Goal: Task Accomplishment & Management: Manage account settings

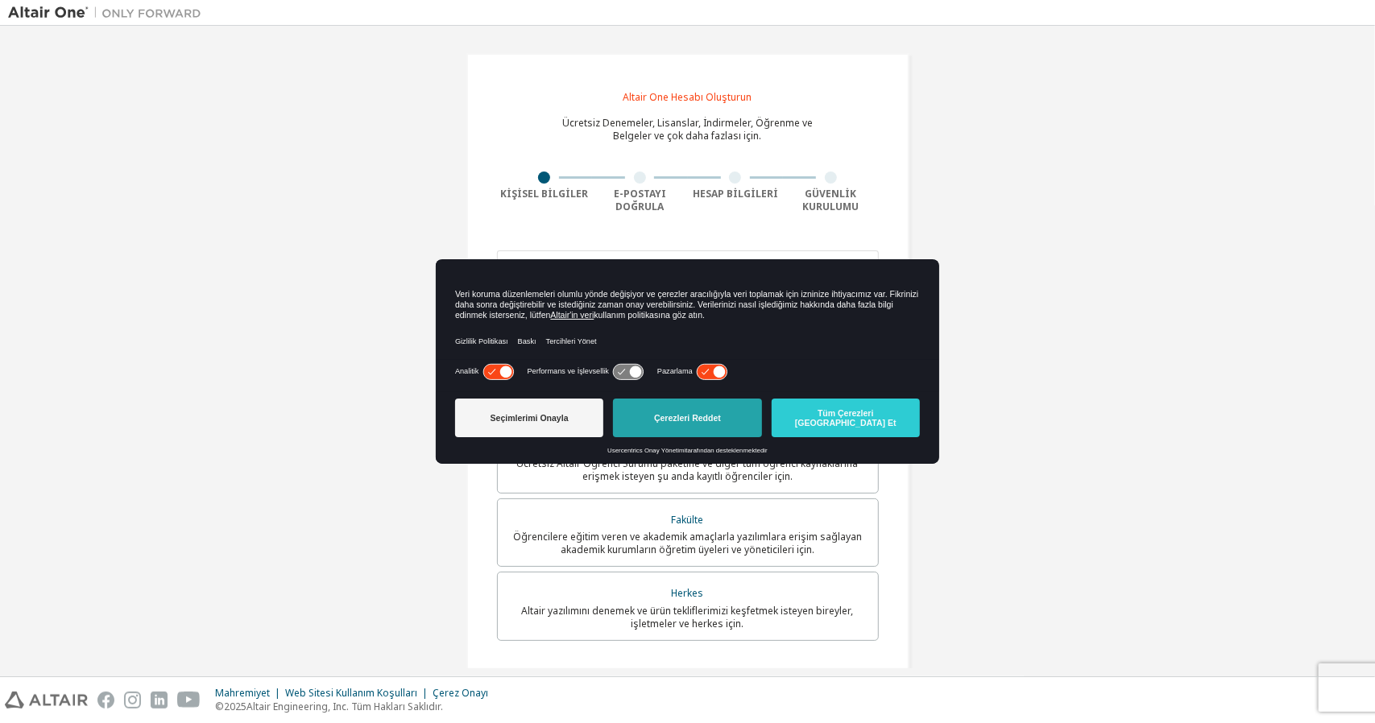
click at [699, 421] on font "Çerezleri Reddet" at bounding box center [687, 418] width 67 height 10
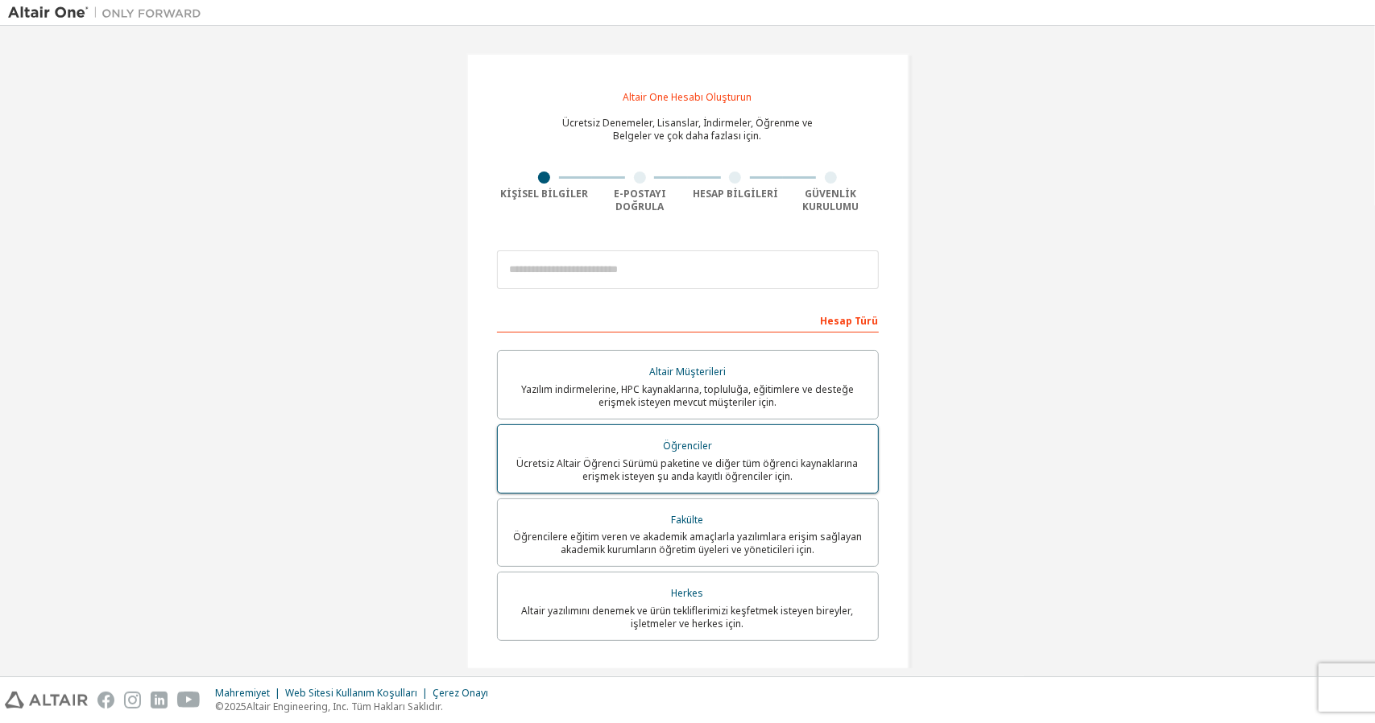
click at [752, 459] on font "Ücretsiz Altair Öğrenci Sürümü paketine ve diğer tüm öğrenci kaynaklarına erişm…" at bounding box center [687, 470] width 341 height 27
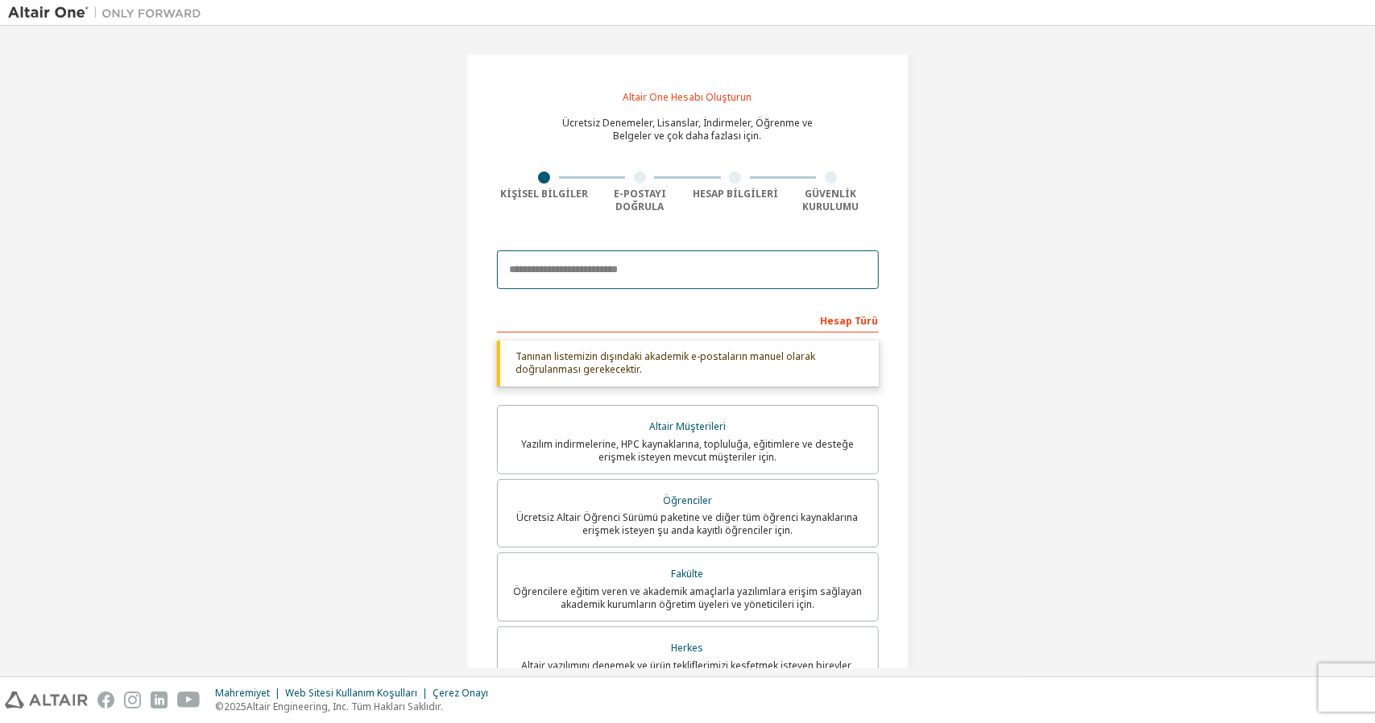
click at [637, 270] on input "email" at bounding box center [688, 269] width 382 height 39
type input "**********"
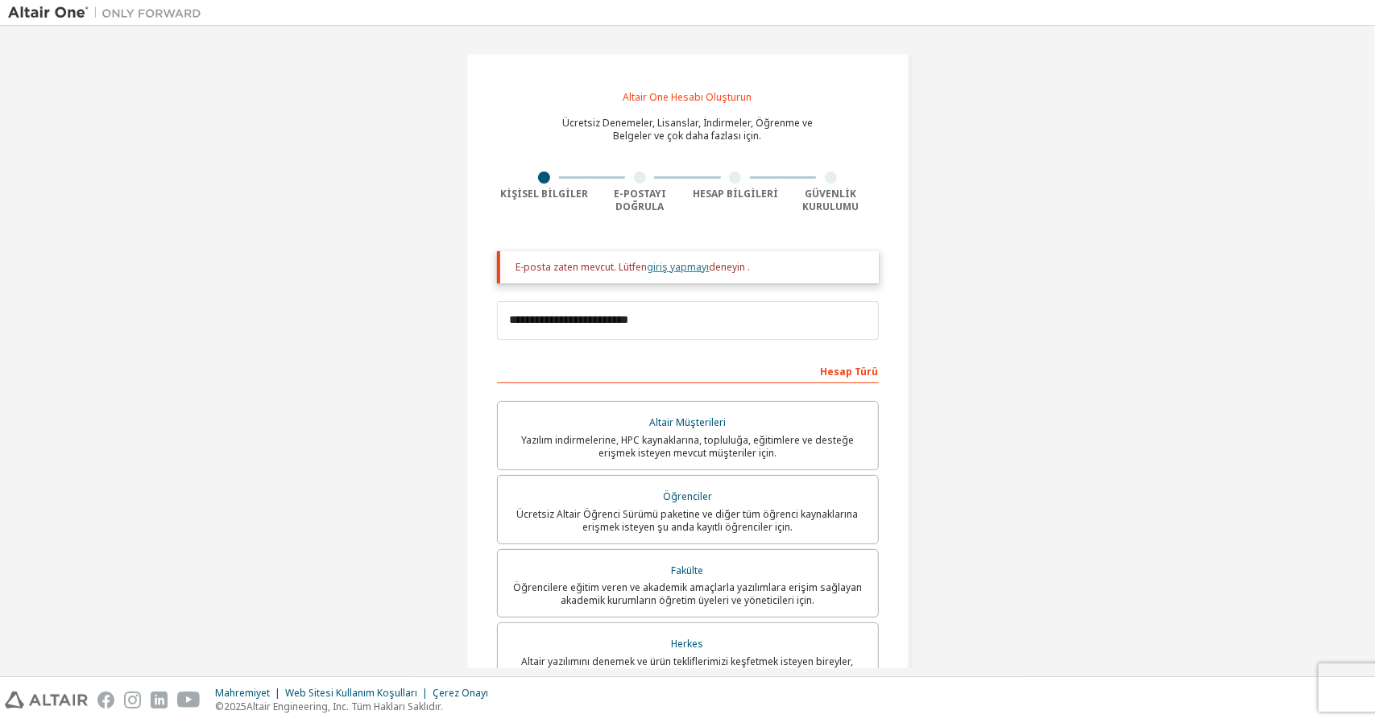
click at [689, 262] on font "giriş yapmayı" at bounding box center [679, 267] width 62 height 14
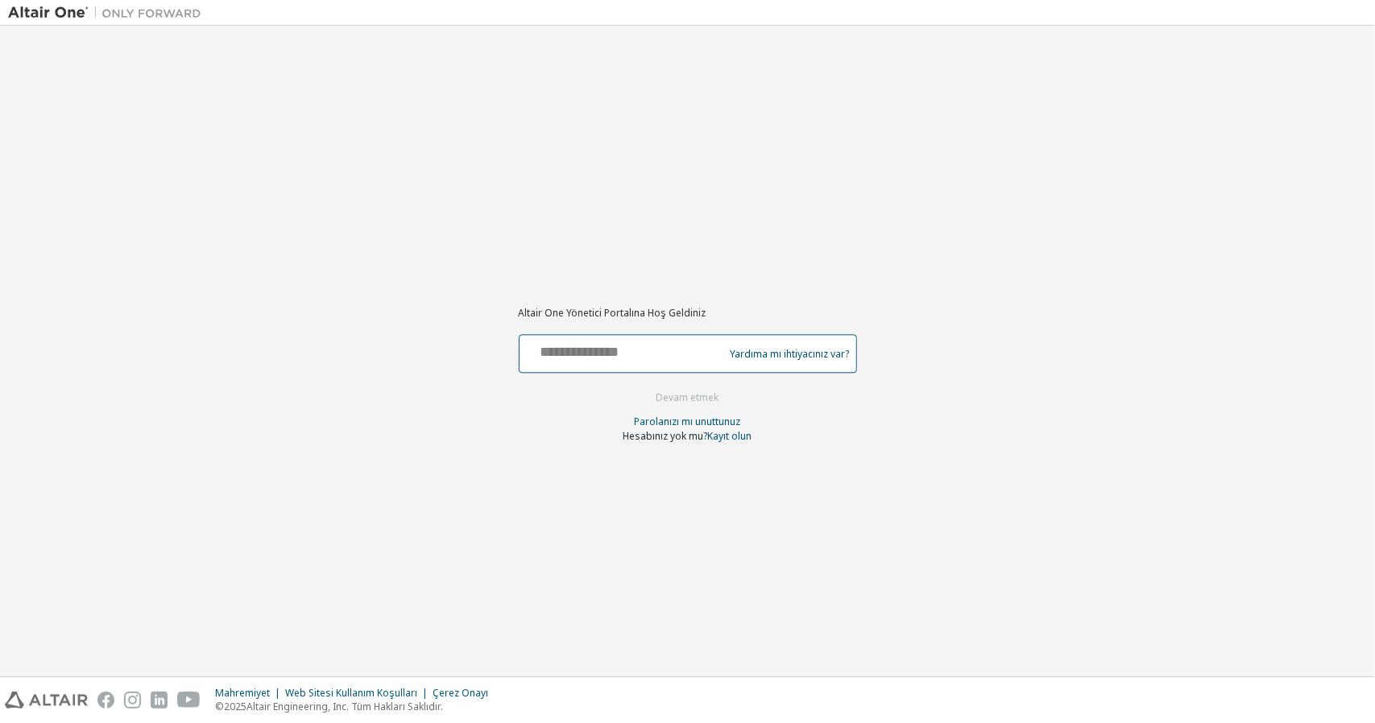
click at [644, 360] on input "text" at bounding box center [624, 350] width 197 height 23
type input "**********"
click at [685, 400] on font "Devam etmek" at bounding box center [687, 398] width 63 height 14
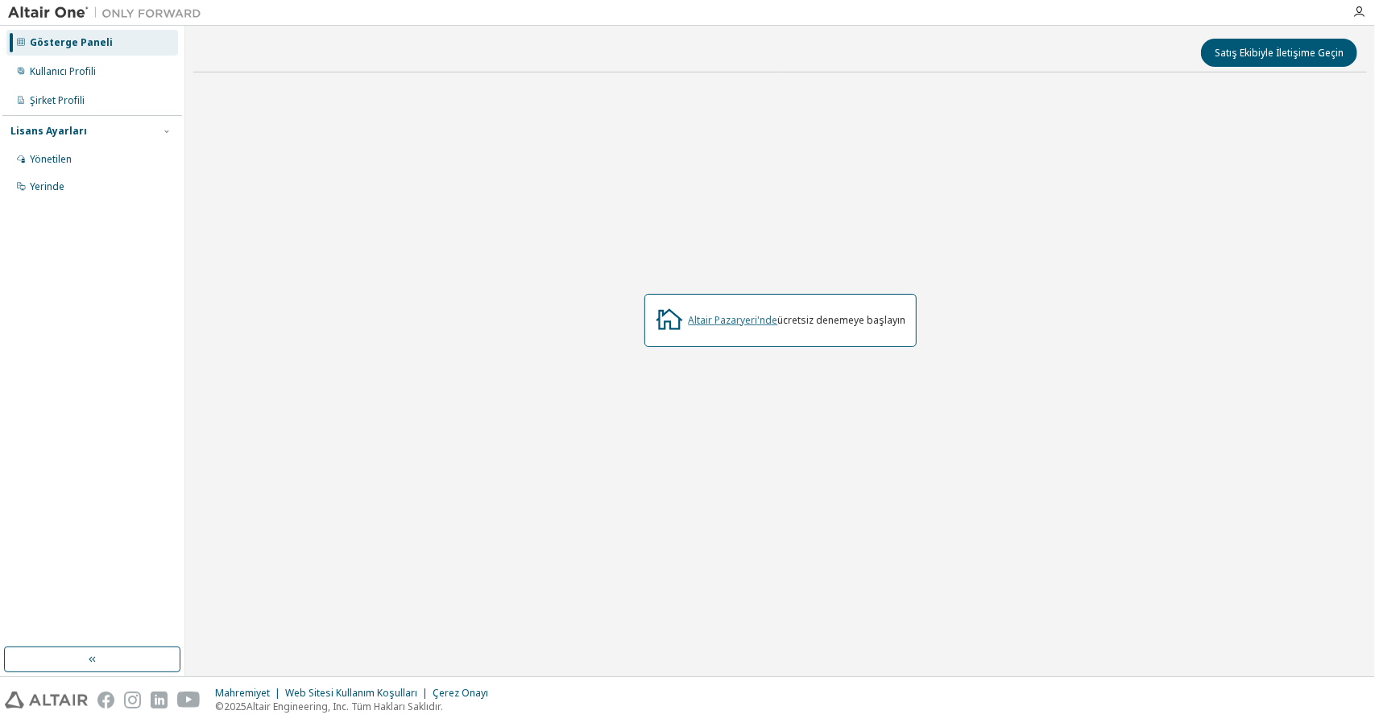
click at [729, 321] on font "Altair Pazaryeri'nde" at bounding box center [733, 320] width 89 height 14
click at [119, 151] on div "Yönetilen" at bounding box center [92, 160] width 172 height 26
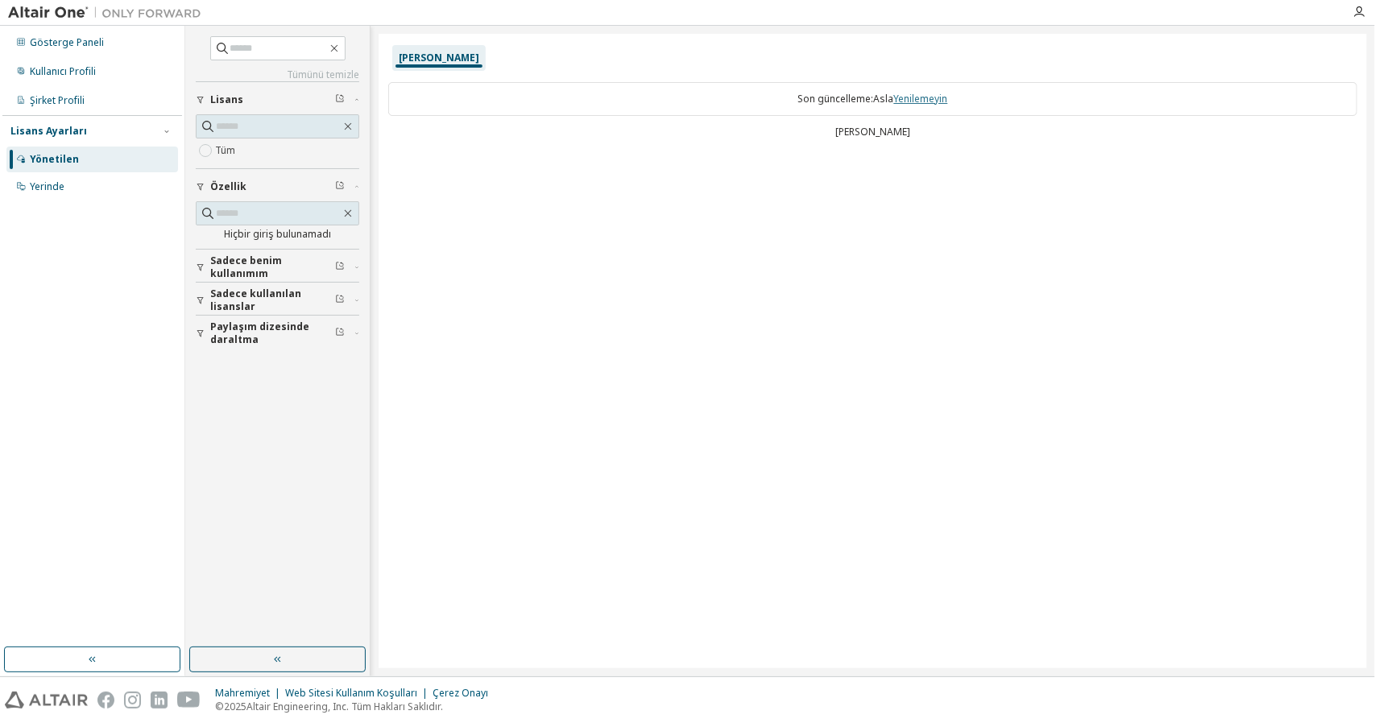
click at [917, 101] on font "Yenilemeyin" at bounding box center [921, 99] width 54 height 14
click at [122, 41] on div "Gösterge Paneli" at bounding box center [92, 43] width 172 height 26
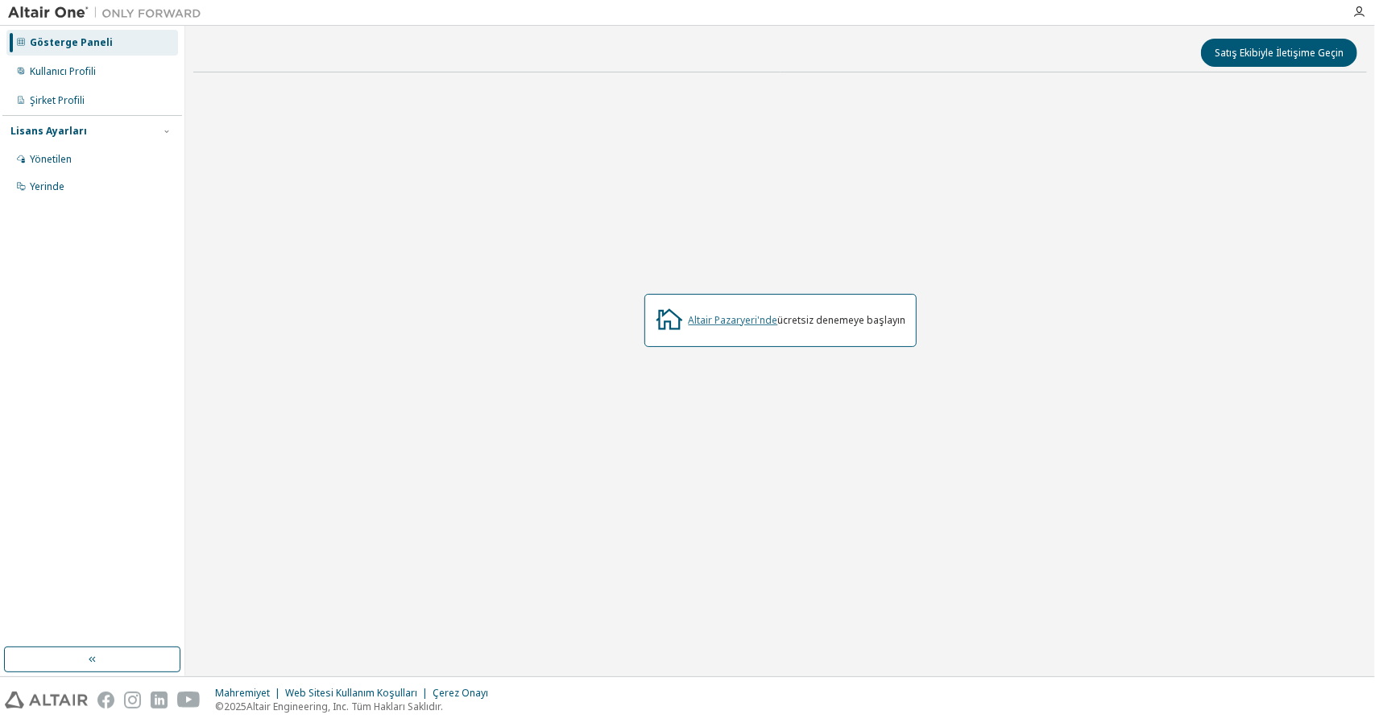
click at [762, 317] on font "Altair Pazaryeri'nde" at bounding box center [733, 320] width 89 height 14
click at [97, 75] on div "Kullanıcı Profili" at bounding box center [92, 72] width 172 height 26
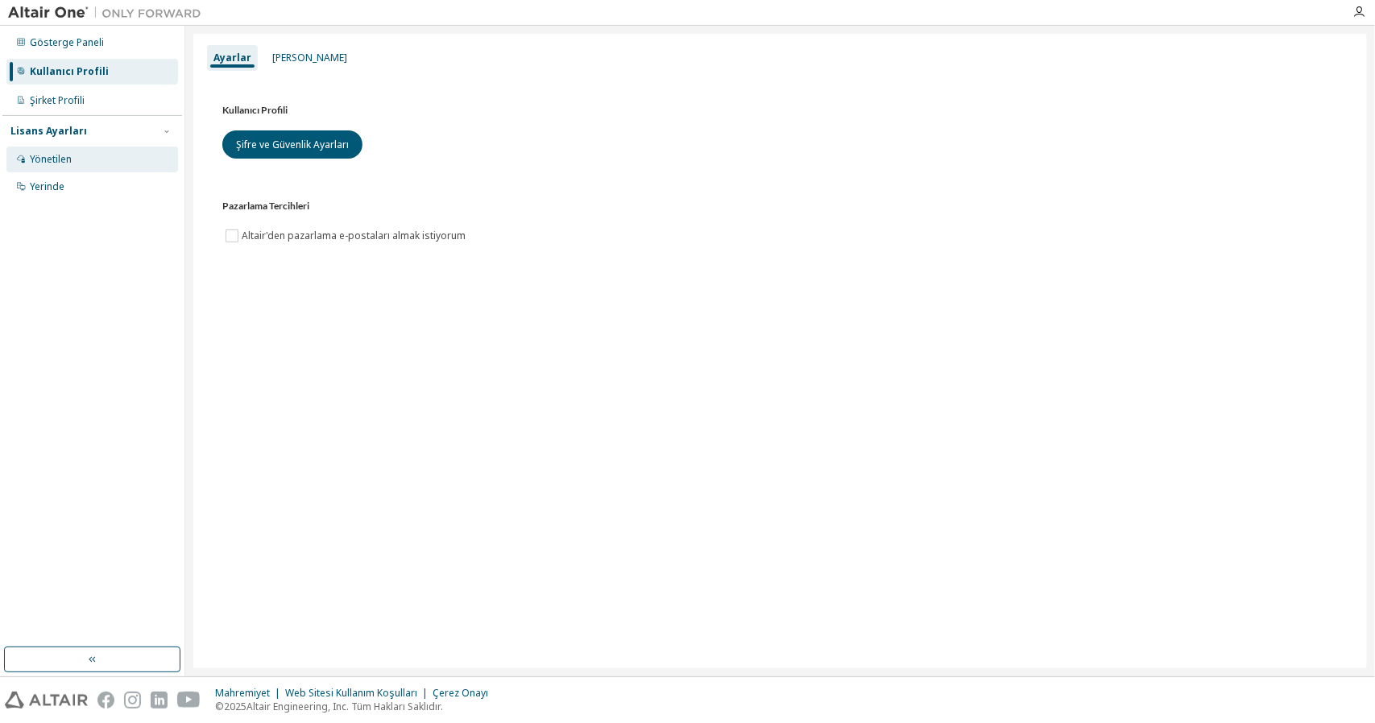
click at [152, 171] on div "Yönetilen" at bounding box center [92, 160] width 172 height 26
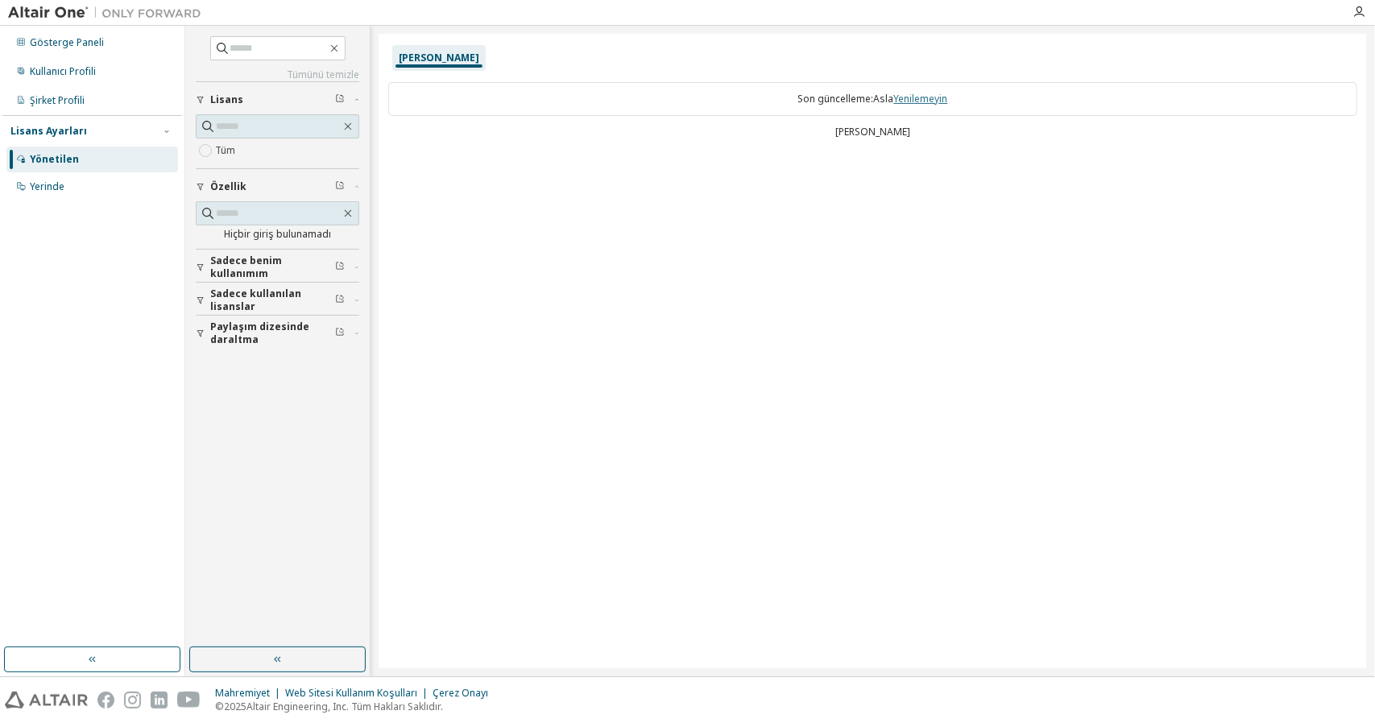
click at [923, 99] on font "Yenilemeyin" at bounding box center [921, 99] width 54 height 14
click at [644, 390] on div "Lisans Kullanımı Son güncelleme: Asla Yenilemeyin Lisans Yok" at bounding box center [873, 351] width 988 height 635
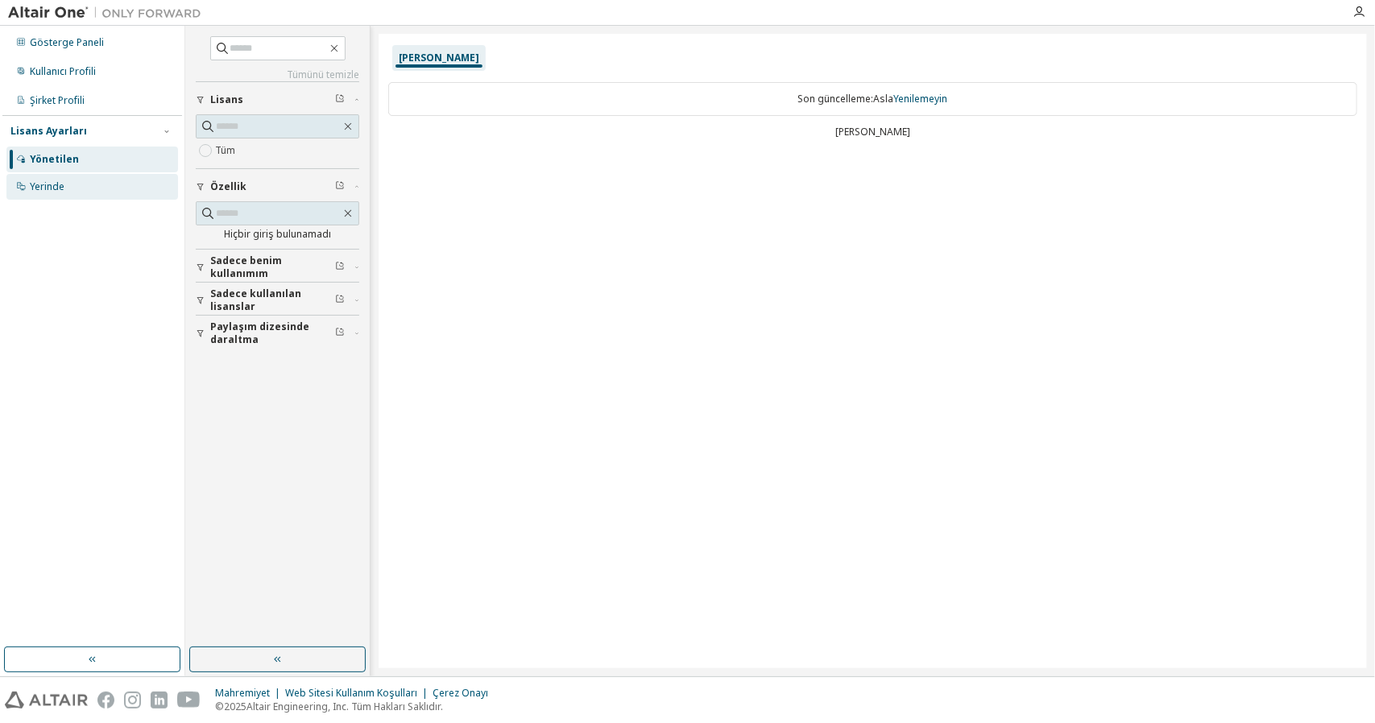
click at [94, 186] on div "Yerinde" at bounding box center [92, 187] width 172 height 26
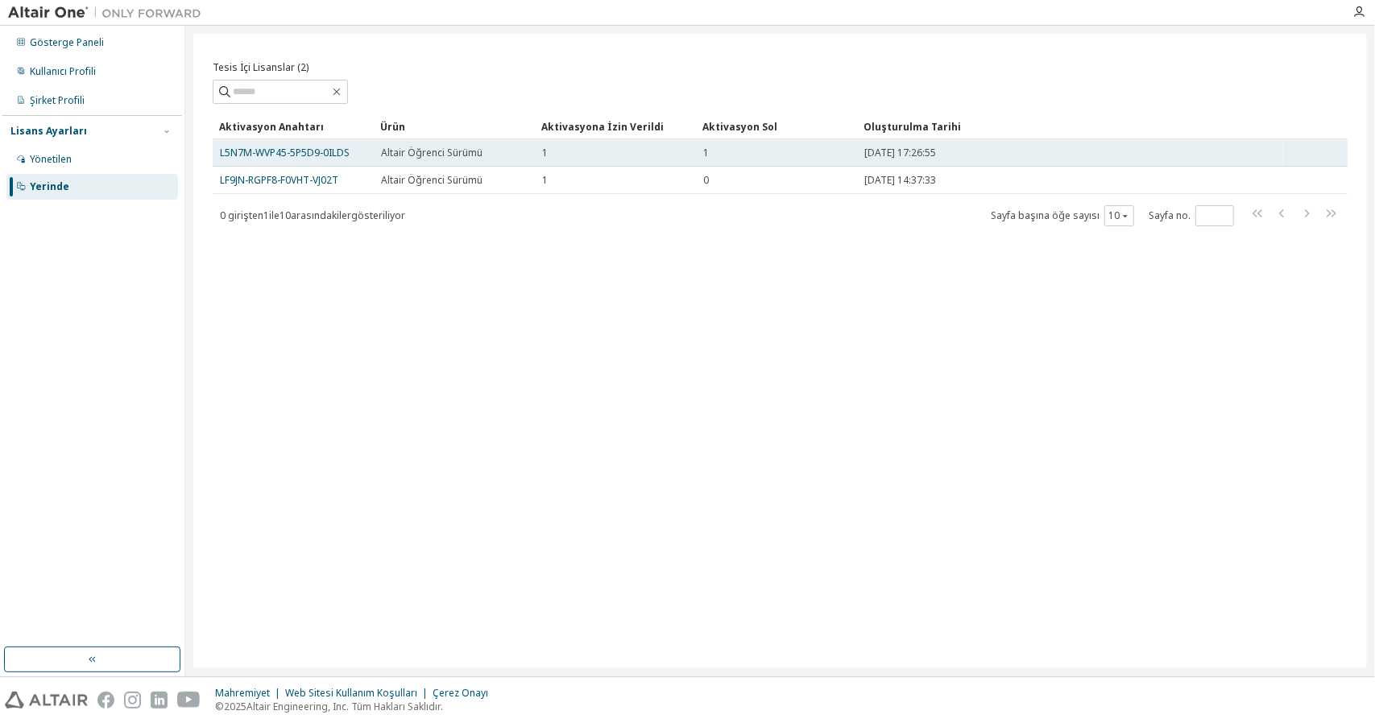
click at [394, 156] on font "Altair Öğrenci Sürümü" at bounding box center [431, 153] width 101 height 14
click at [329, 152] on font "L5N7M-WVP45-5P5D9-0ILDS" at bounding box center [285, 153] width 130 height 14
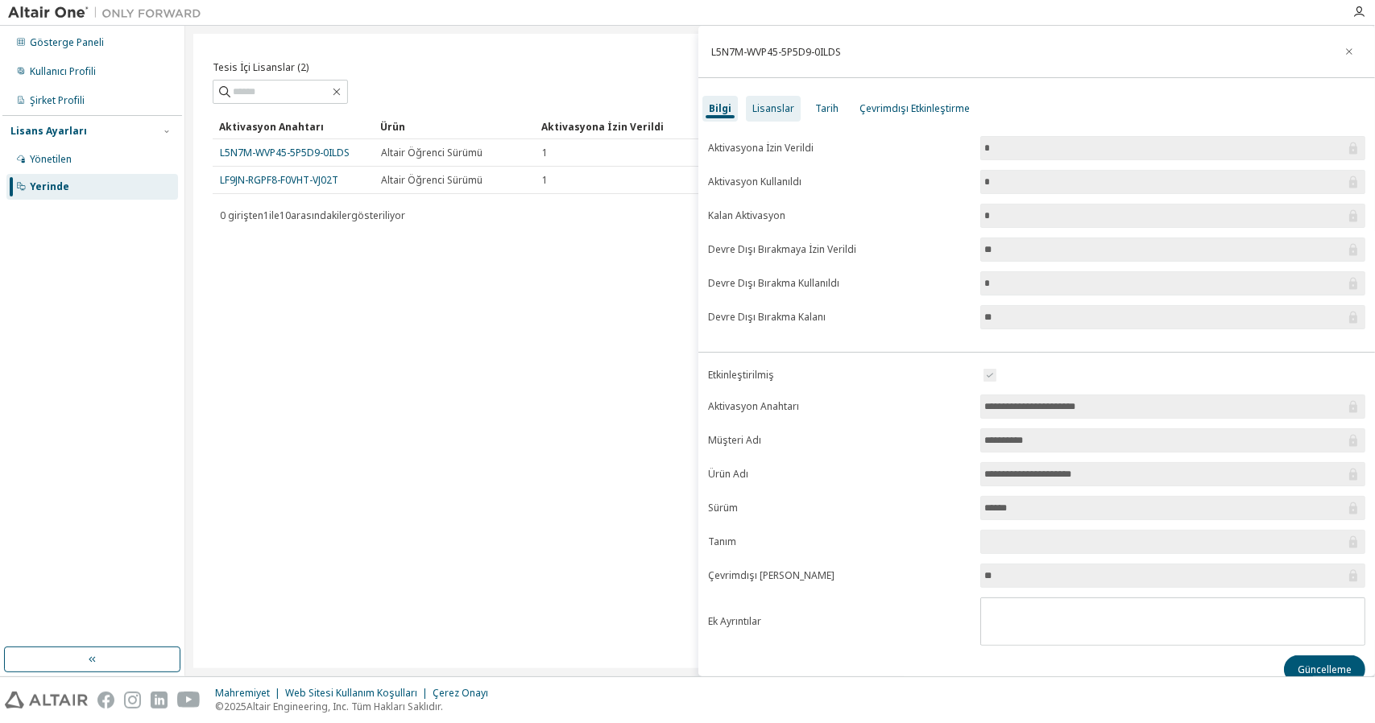
click at [776, 112] on font "Lisanslar" at bounding box center [773, 108] width 42 height 14
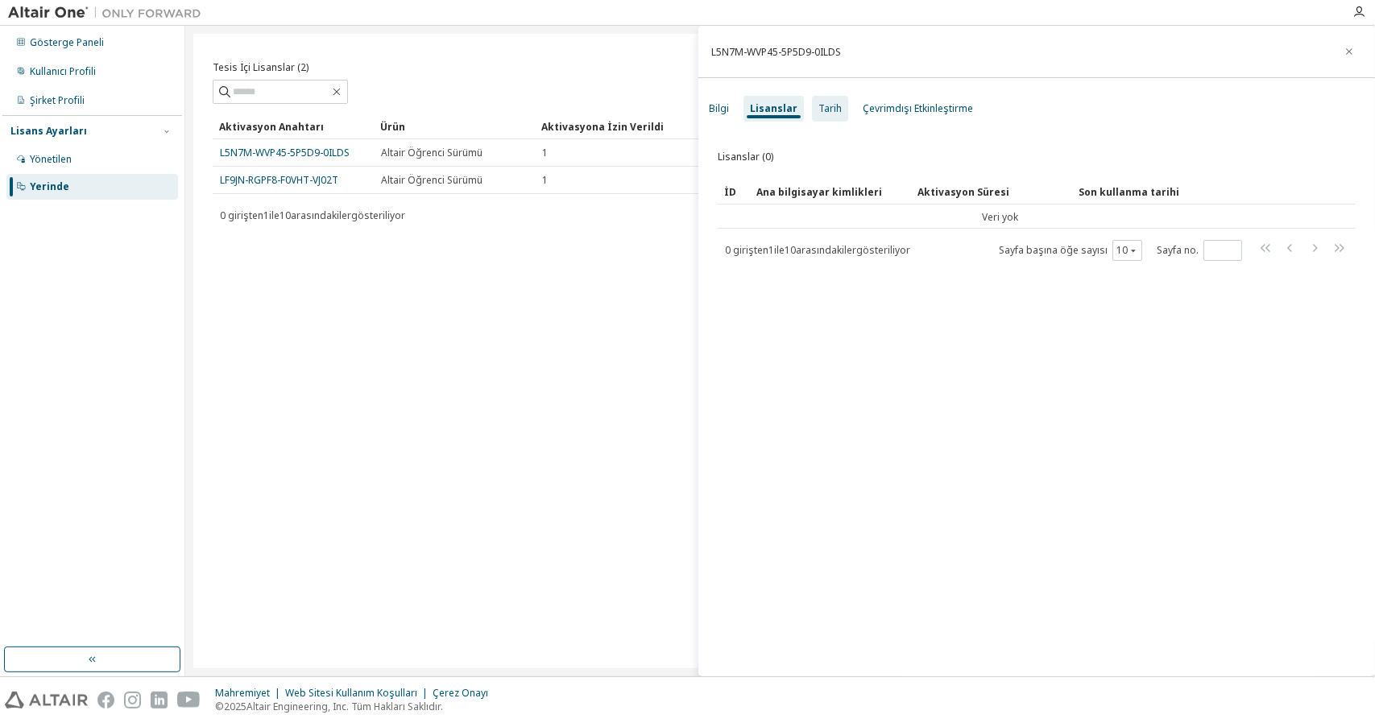
click at [828, 117] on div "Tarih" at bounding box center [830, 109] width 36 height 26
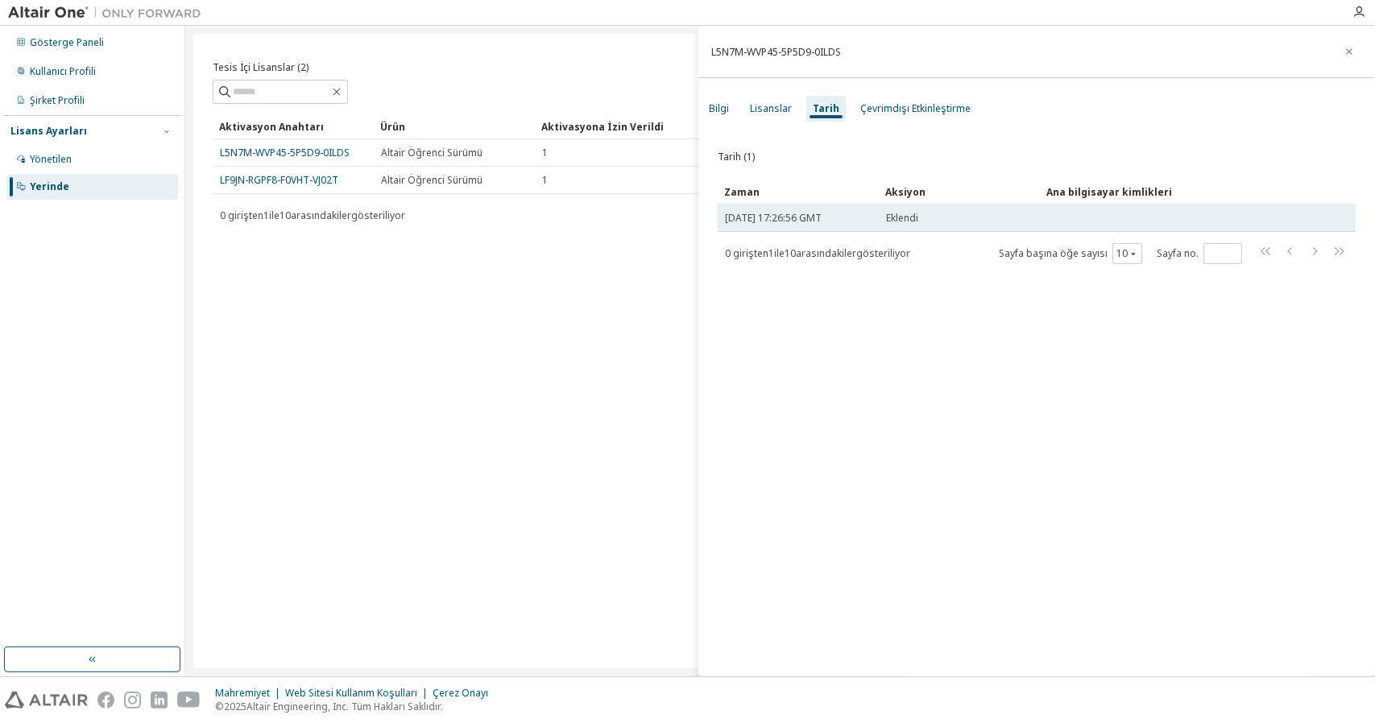
click at [918, 218] on font "Eklendi" at bounding box center [902, 218] width 32 height 14
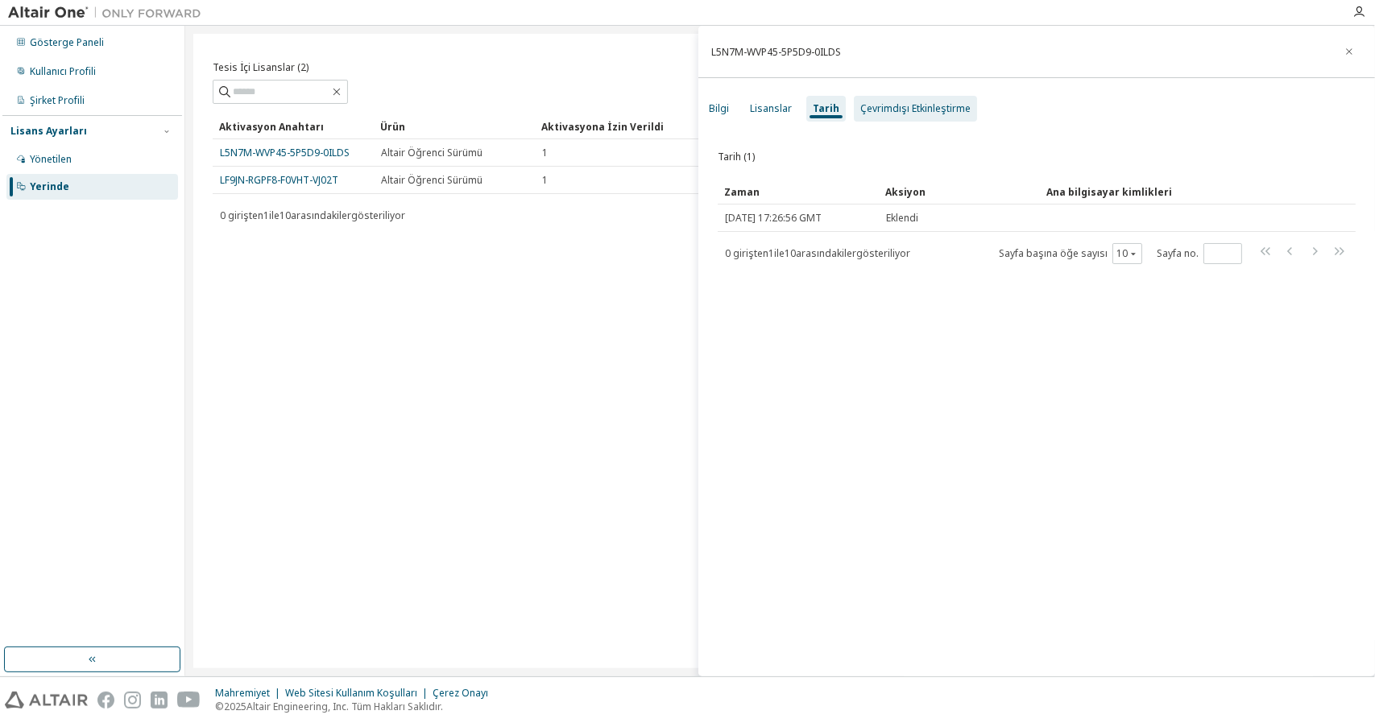
click at [907, 97] on div "Çevrimdışı Etkinleştirme" at bounding box center [915, 109] width 123 height 26
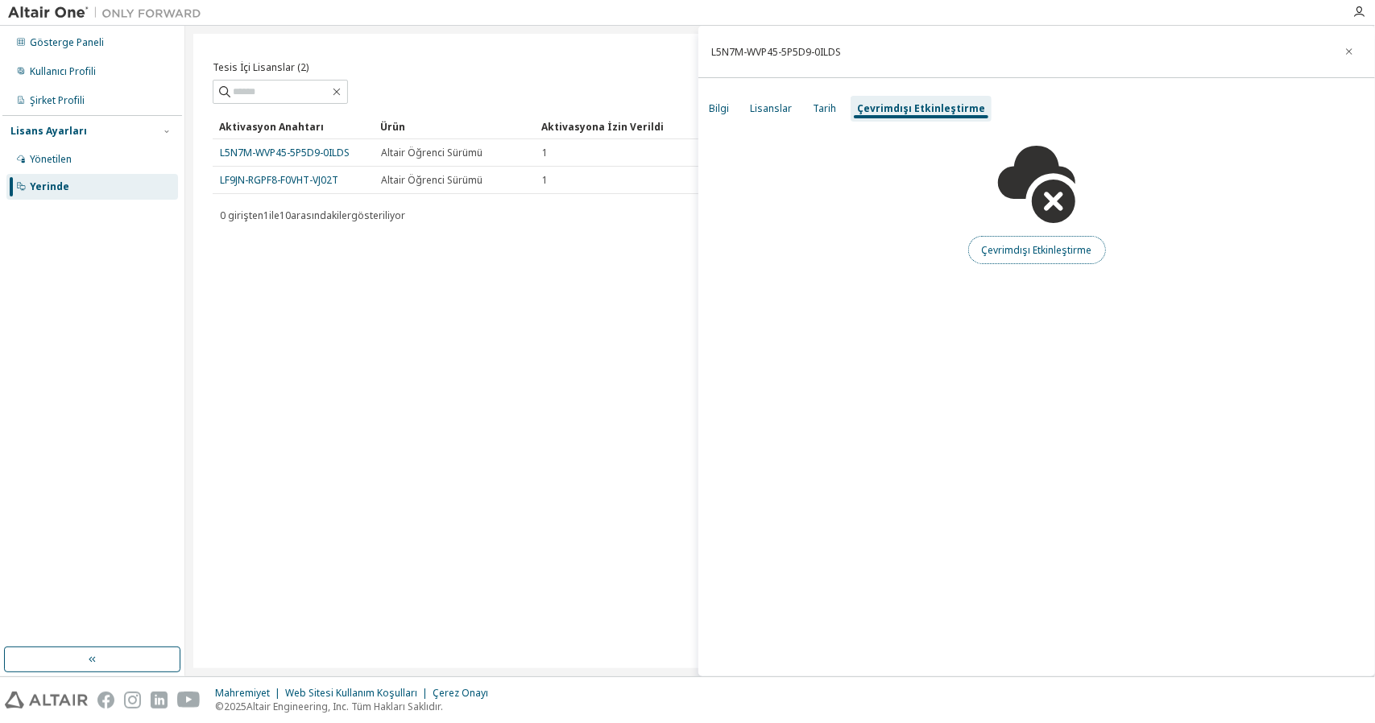
click at [1024, 255] on font "Çevrimdışı Etkinleştirme" at bounding box center [1037, 250] width 110 height 14
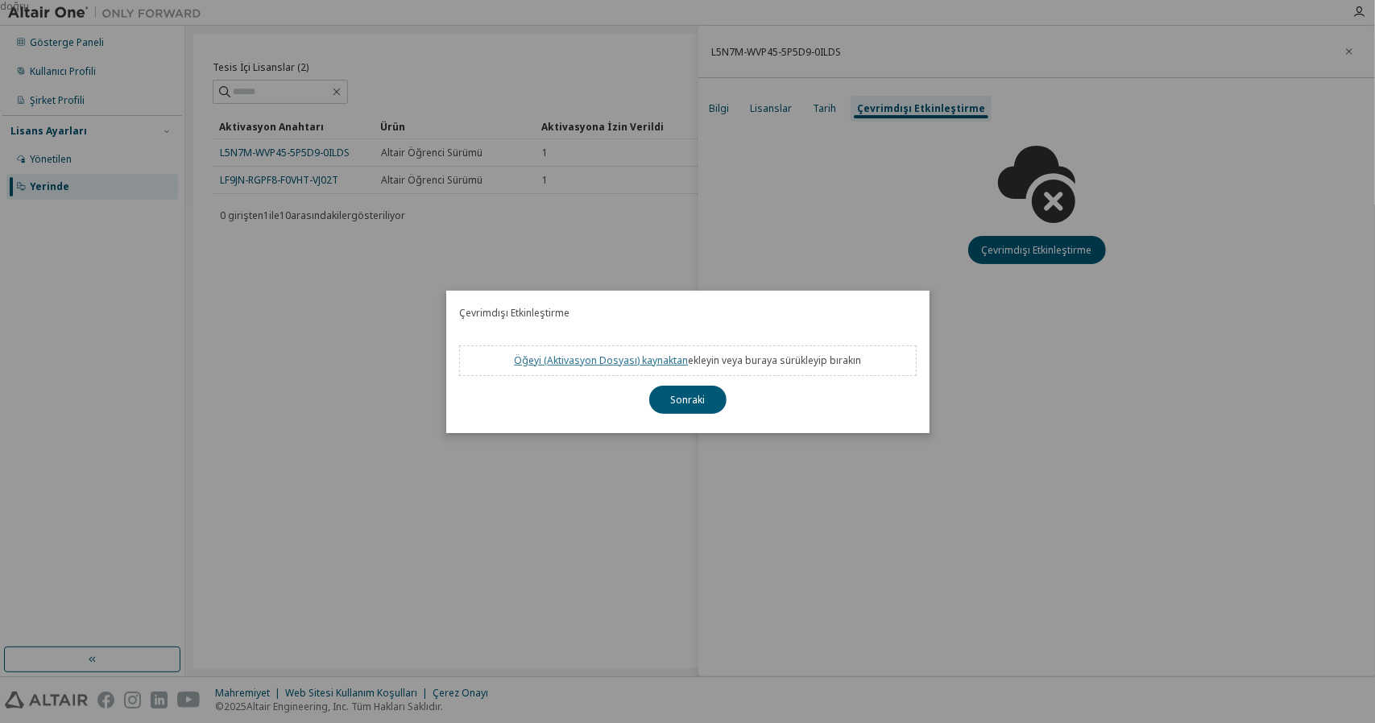
click at [647, 360] on font ") kaynaktan" at bounding box center [662, 361] width 51 height 14
click at [924, 317] on h2 "Çevrimdışı Etkinleştirme" at bounding box center [687, 313] width 483 height 45
click at [779, 442] on div "doğru" at bounding box center [687, 361] width 1375 height 723
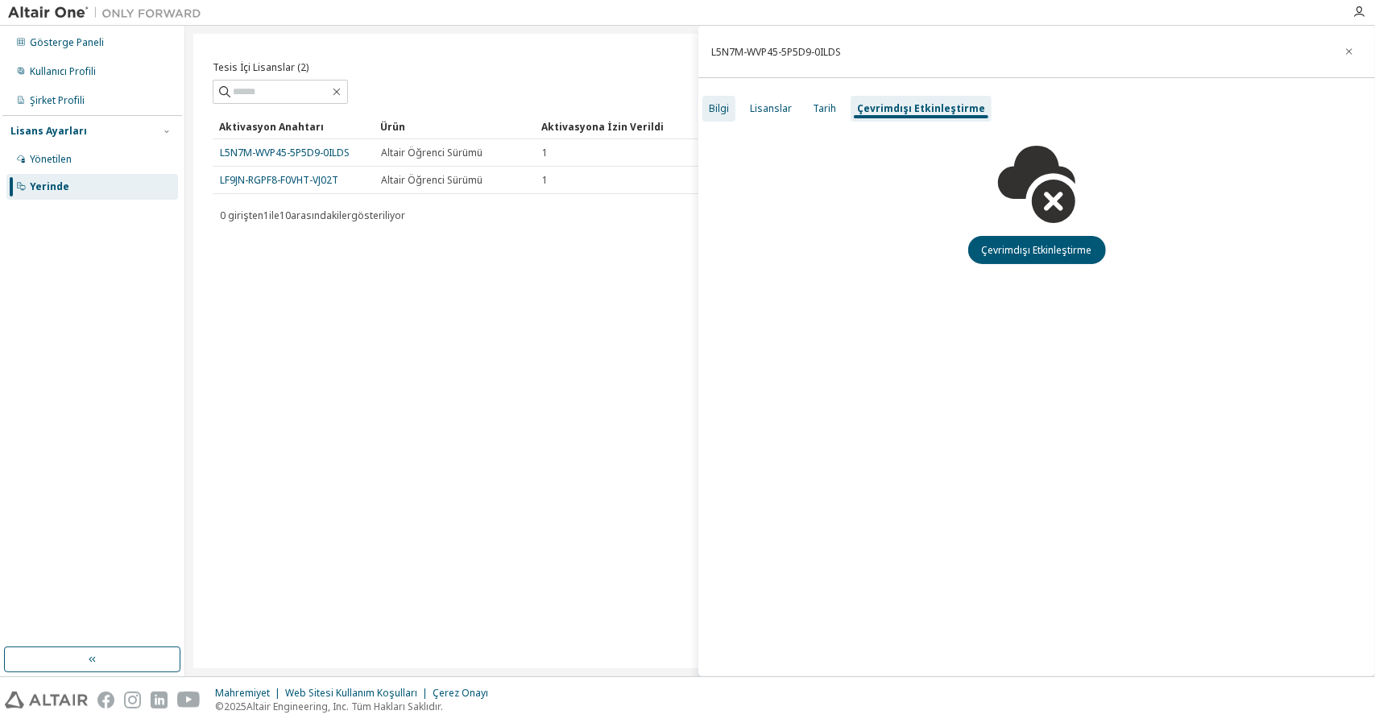
click at [722, 110] on font "Bilgi" at bounding box center [719, 108] width 20 height 14
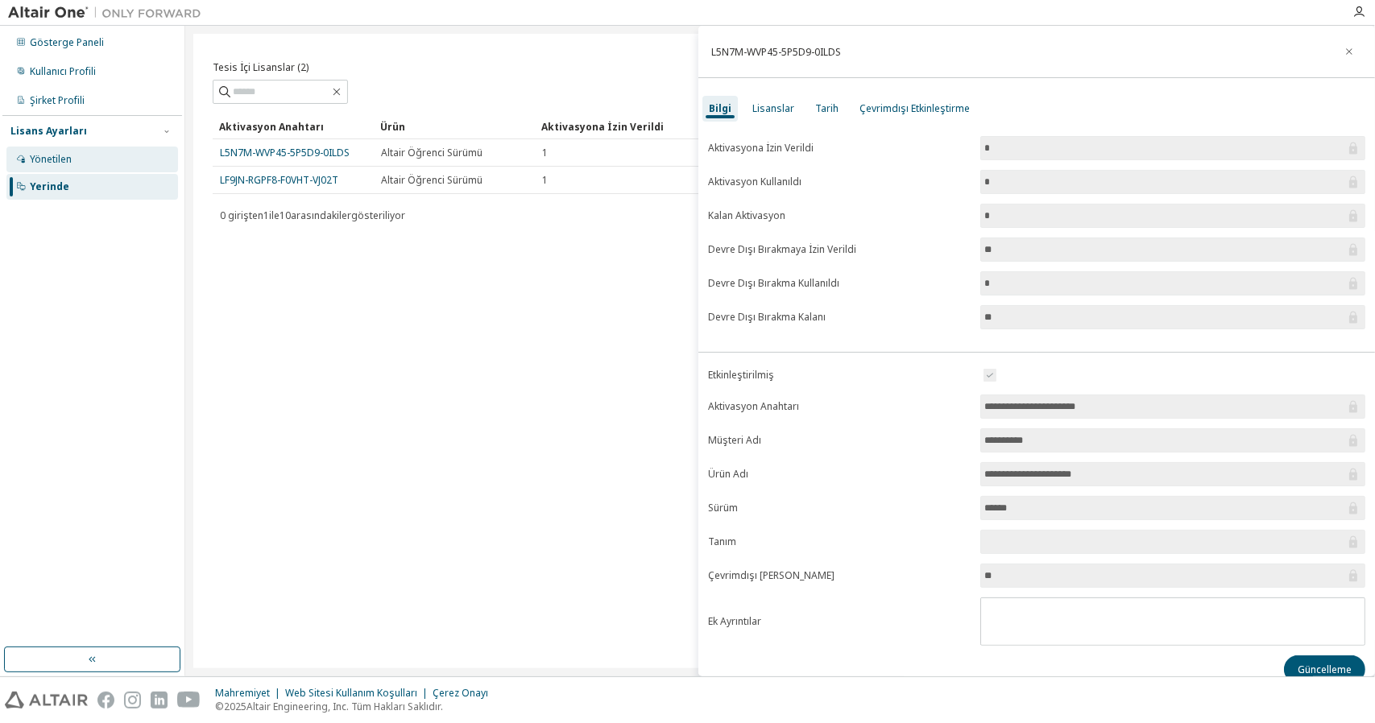
click at [129, 152] on div "Yönetilen" at bounding box center [92, 160] width 172 height 26
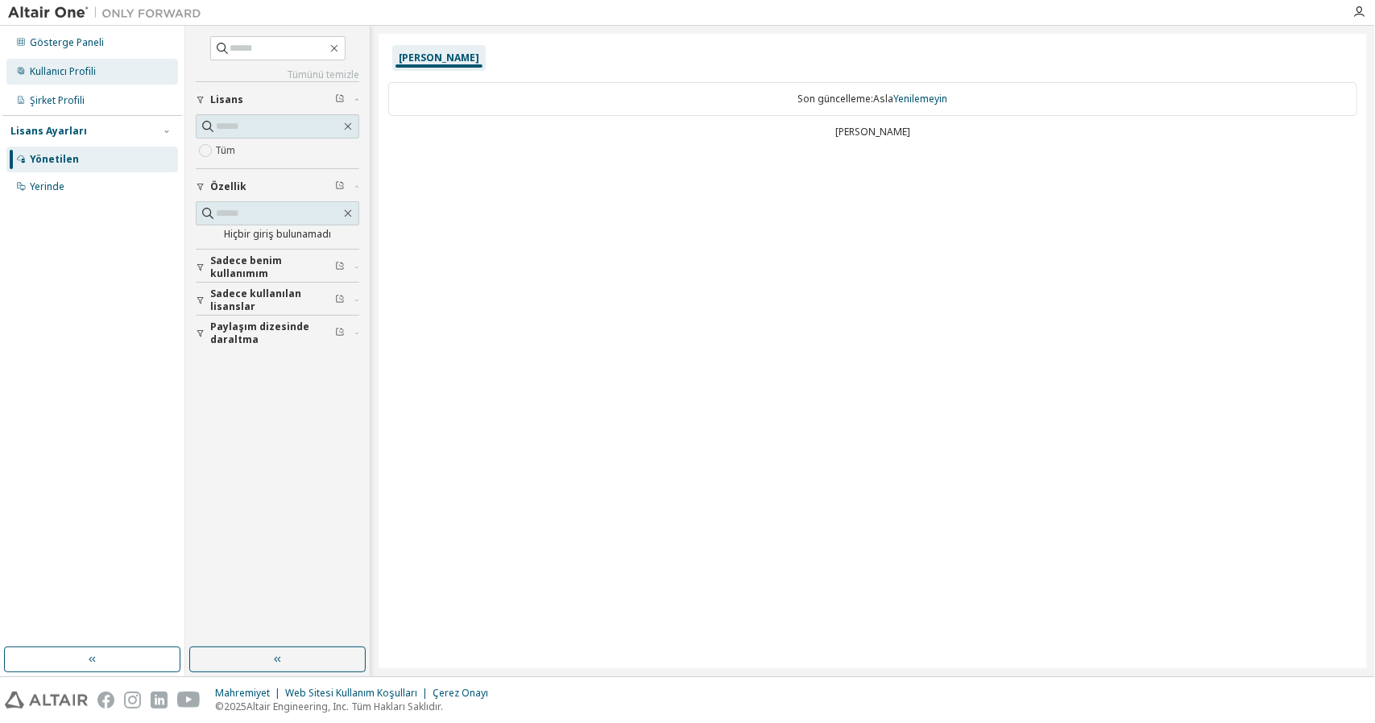
click at [130, 73] on div "Kullanıcı Profili" at bounding box center [92, 72] width 172 height 26
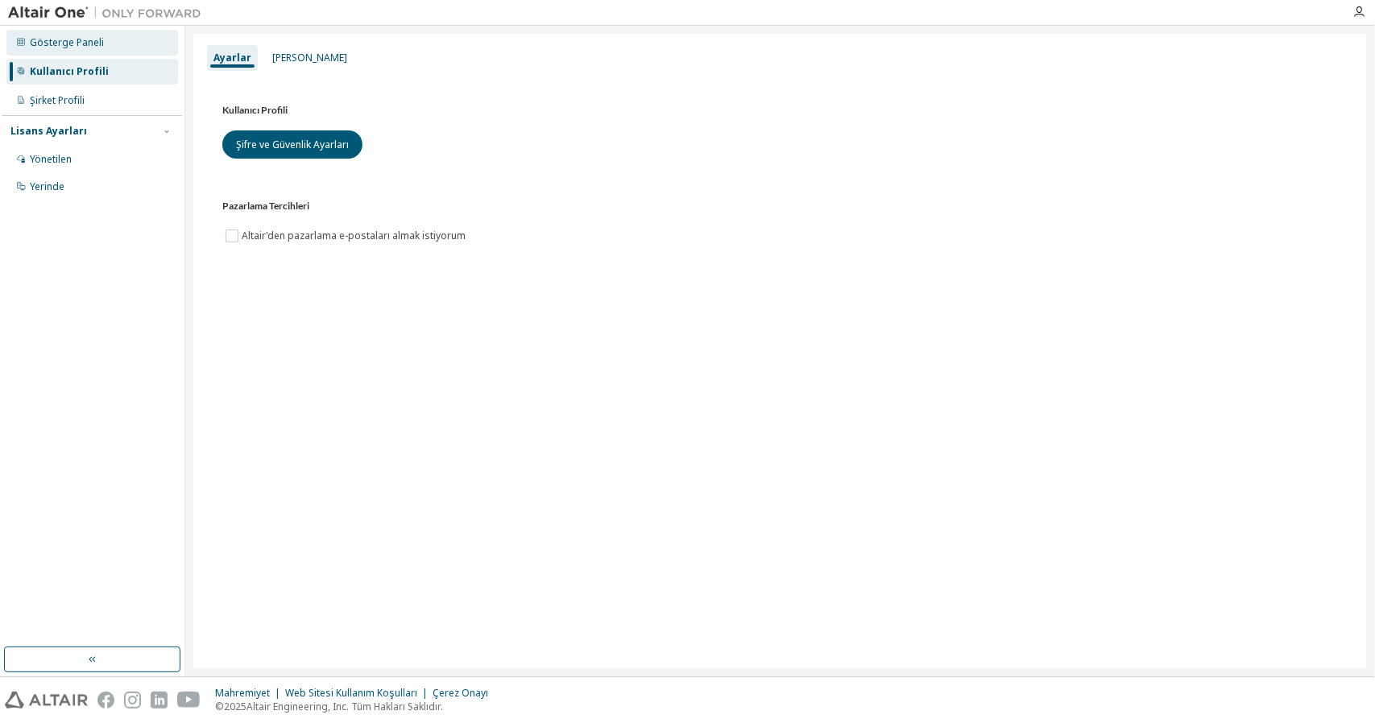
click at [134, 44] on div "Gösterge Paneli" at bounding box center [92, 43] width 172 height 26
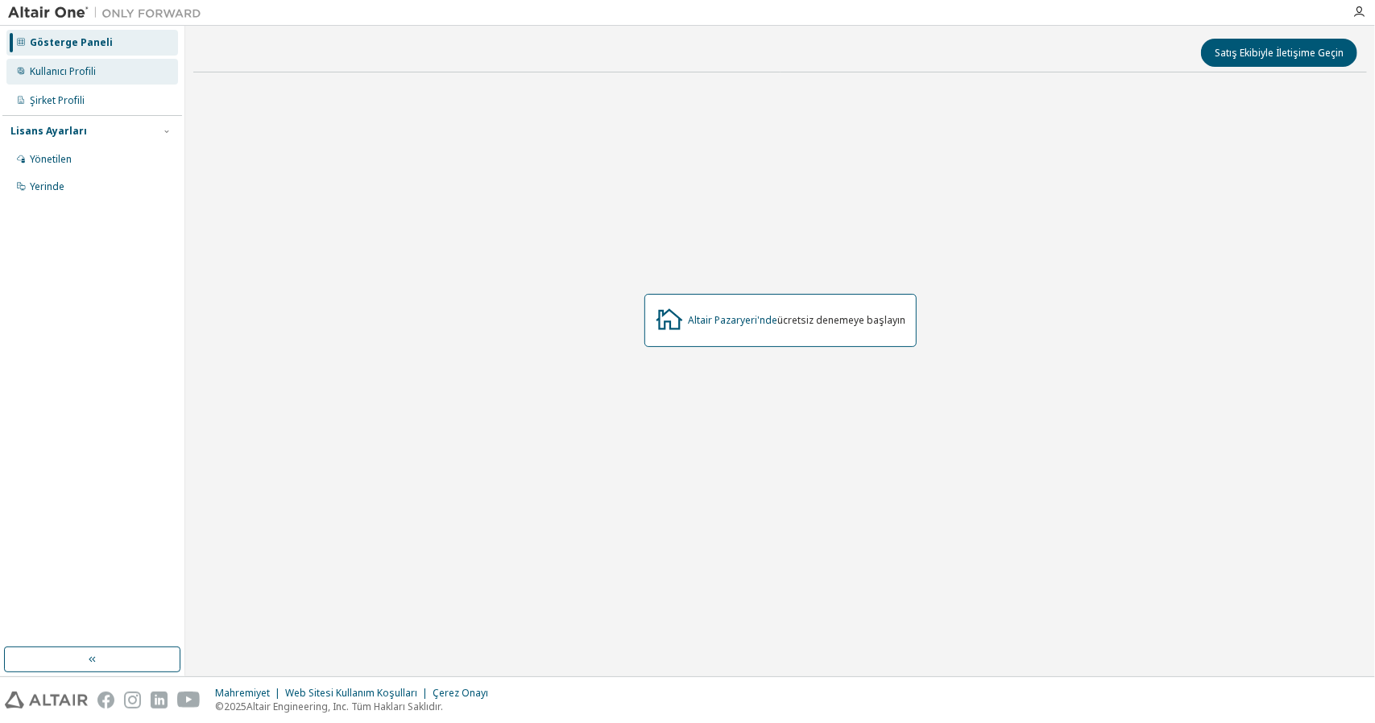
click at [126, 68] on div "Kullanıcı Profili" at bounding box center [92, 72] width 172 height 26
click at [93, 155] on div "Yönetilen" at bounding box center [92, 160] width 172 height 26
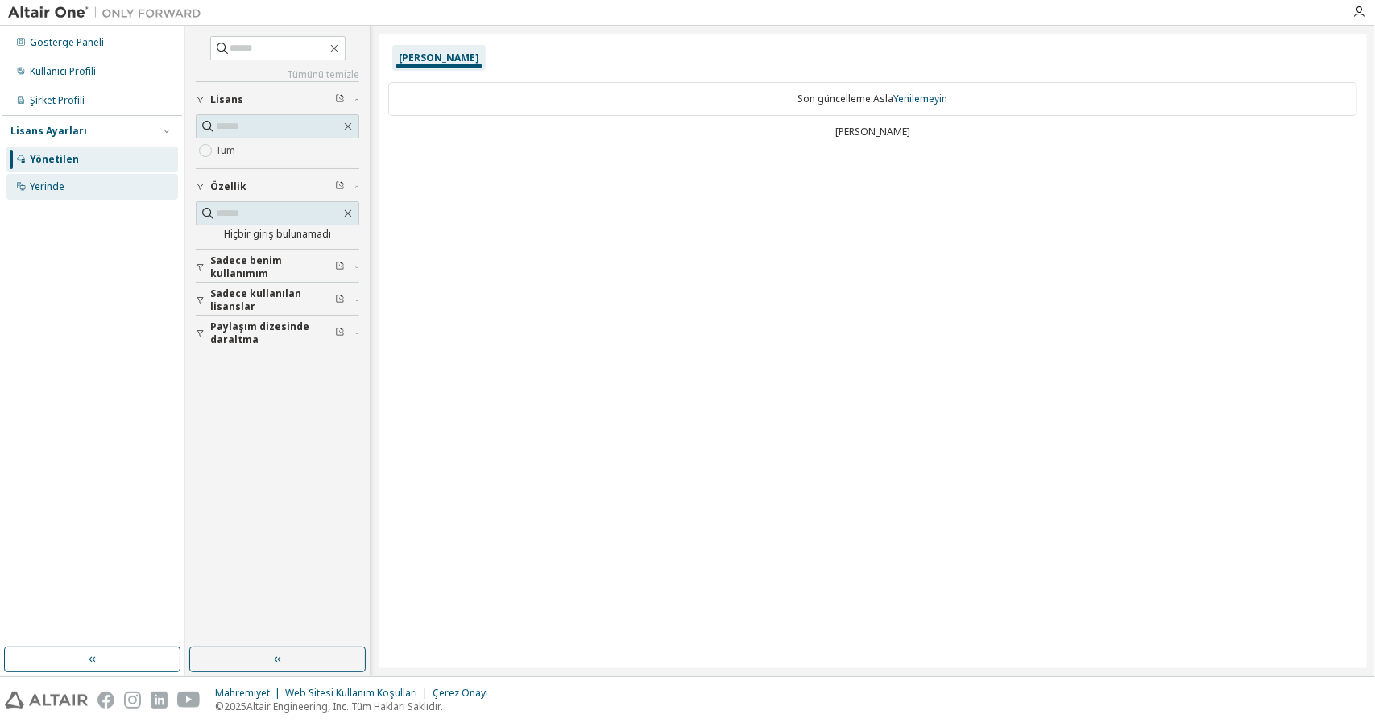
click at [96, 184] on div "Yerinde" at bounding box center [92, 187] width 172 height 26
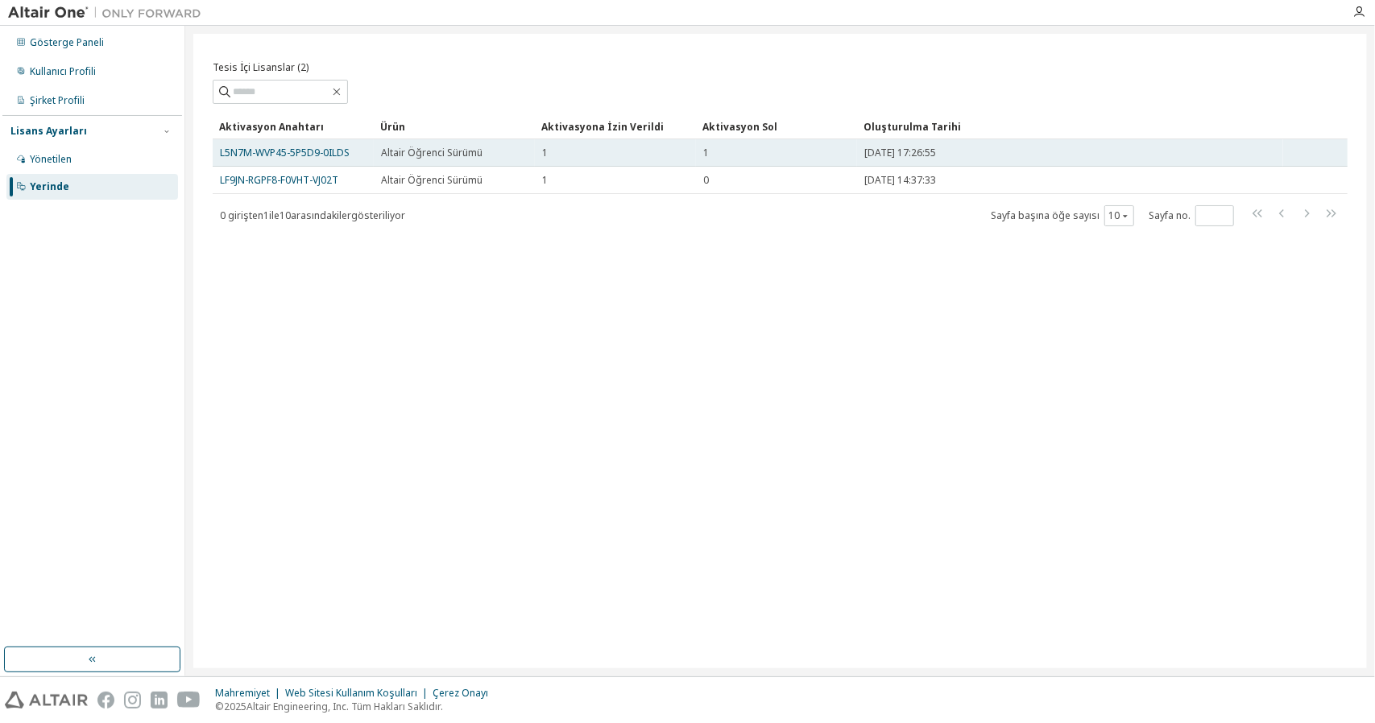
click at [570, 145] on td "1" at bounding box center [615, 152] width 161 height 27
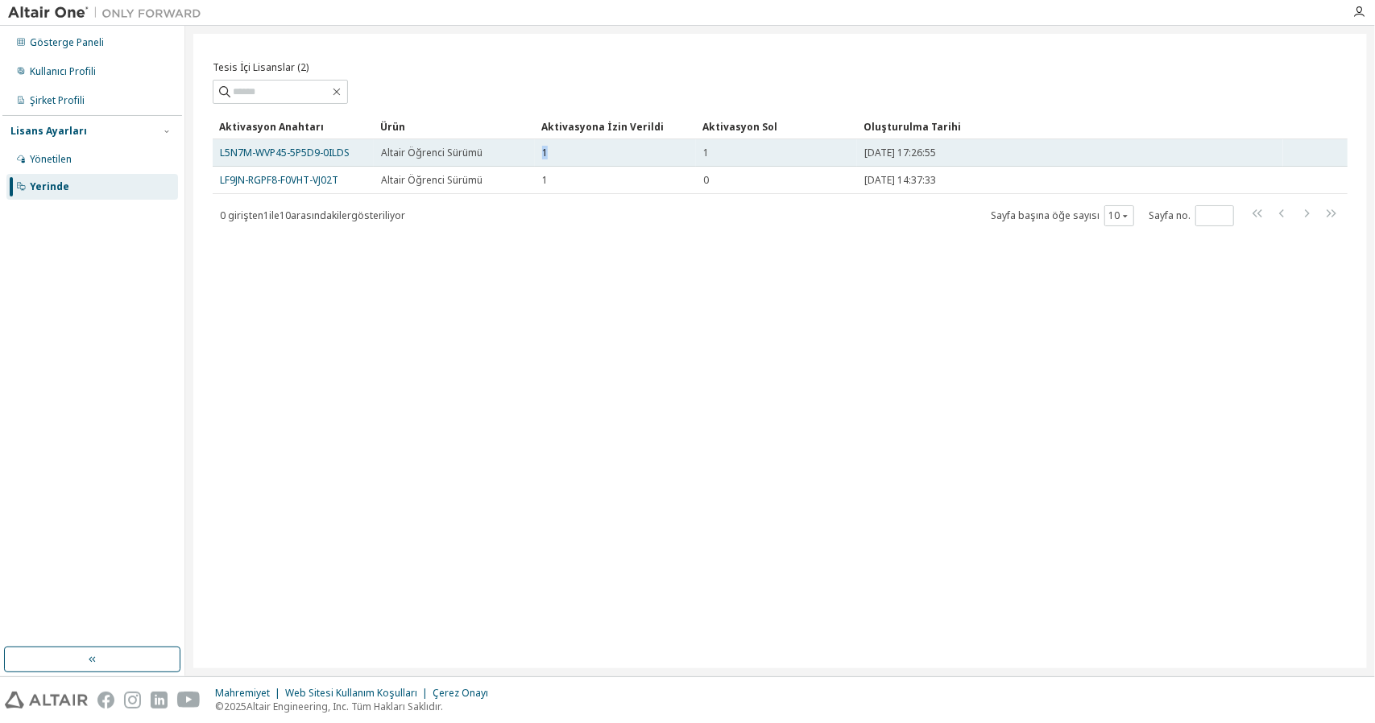
click at [570, 145] on td "1" at bounding box center [615, 152] width 161 height 27
drag, startPoint x: 570, startPoint y: 145, endPoint x: 341, endPoint y: 151, distance: 228.8
click at [341, 151] on tr "L5N7M-WVP45-5P5D9-0ILDS Altair Öğrenci Sürümü 1 1 2025-10-07 17:26:55" at bounding box center [780, 152] width 1135 height 27
click at [341, 151] on font "L5N7M-WVP45-5P5D9-0ILDS" at bounding box center [285, 153] width 130 height 14
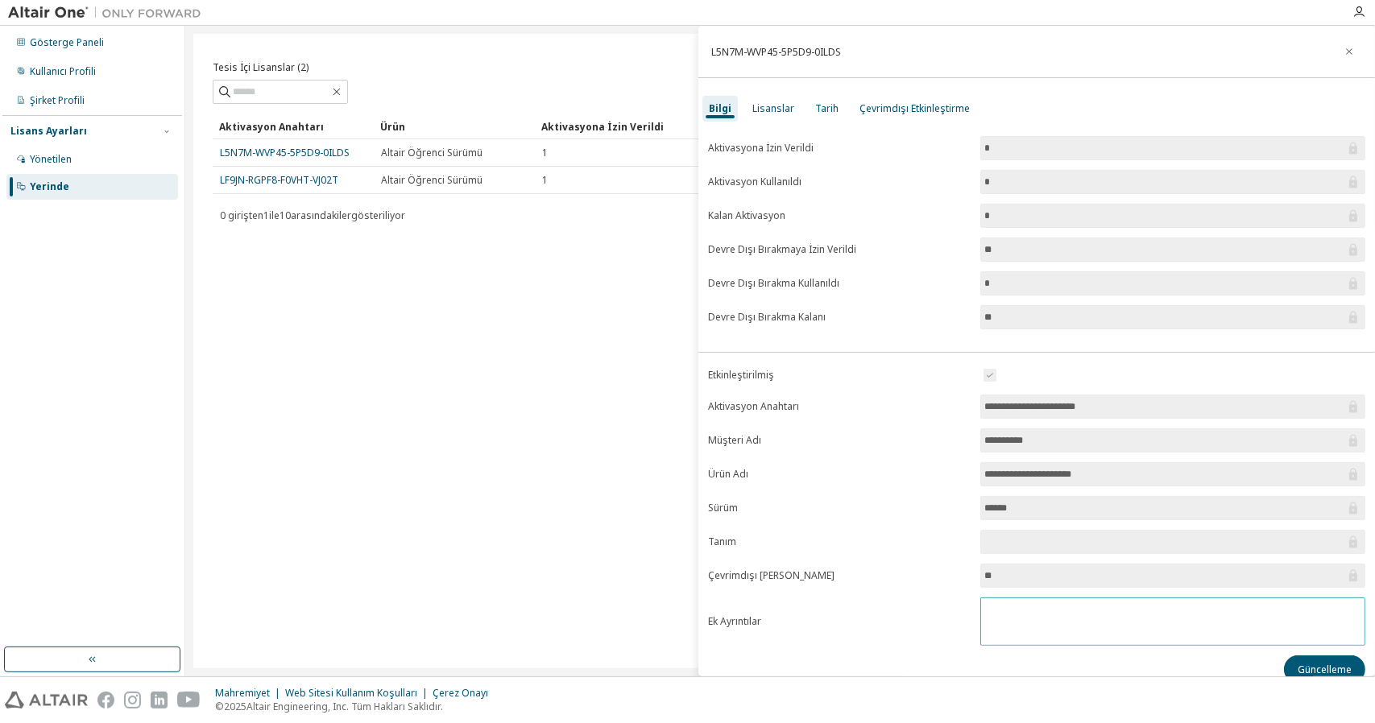
scroll to position [13, 0]
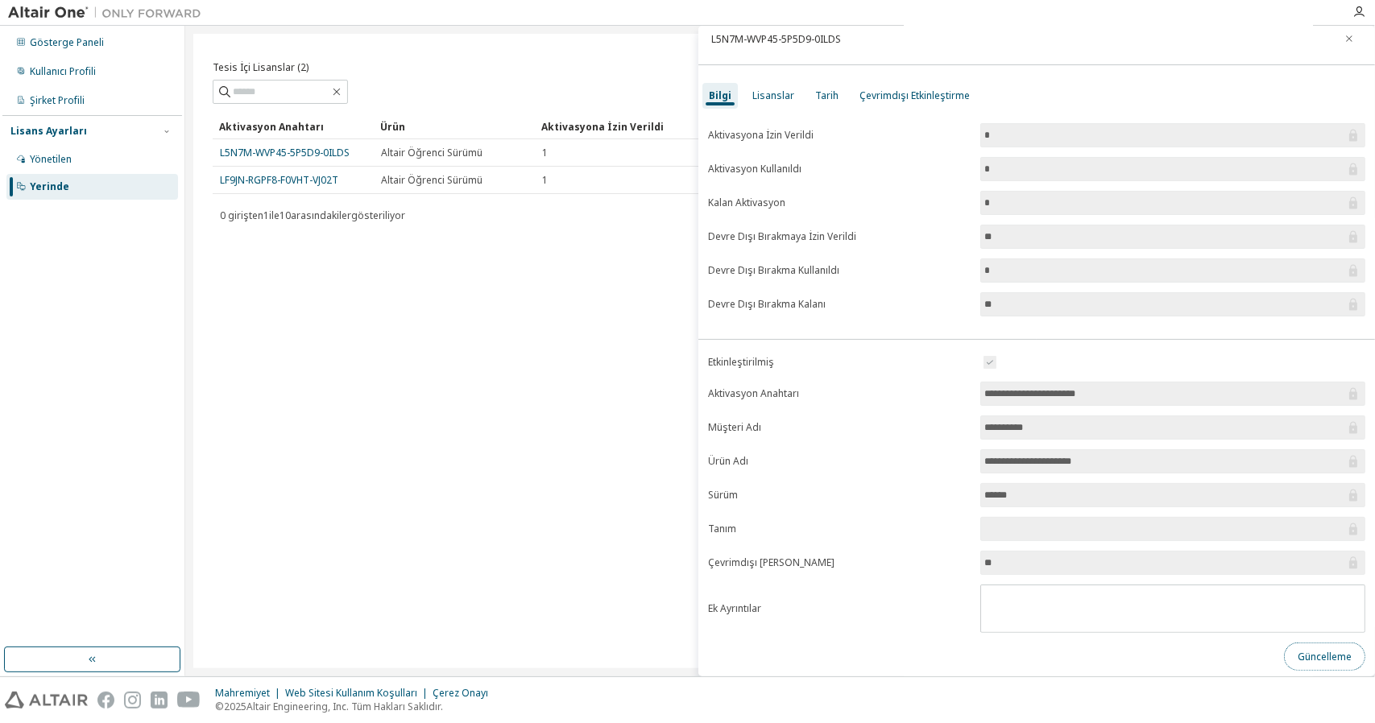
click at [1297, 653] on font "Güncelleme" at bounding box center [1324, 657] width 54 height 14
